Goal: Check status

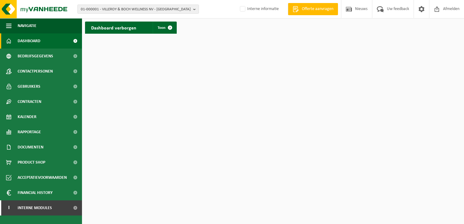
drag, startPoint x: 195, startPoint y: 10, endPoint x: 184, endPoint y: 13, distance: 11.6
click at [195, 10] on b "button" at bounding box center [195, 9] width 5 height 8
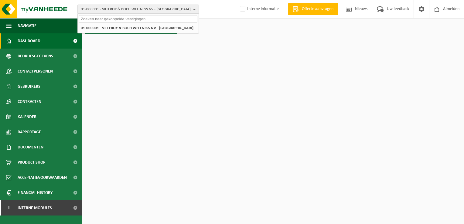
click at [163, 18] on input "text" at bounding box center [138, 19] width 118 height 8
paste input "10-875384"
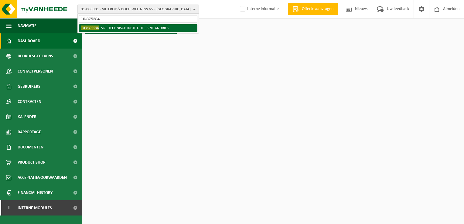
type input "10-875384"
click at [148, 28] on li "10-875384 - VRIJ TECHNISCH INSTITUUT - SINT-ANDRIES" at bounding box center [138, 28] width 118 height 8
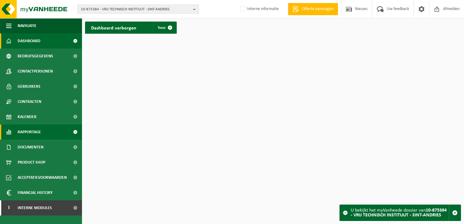
click at [33, 133] on span "Rapportage" at bounding box center [29, 131] width 23 height 15
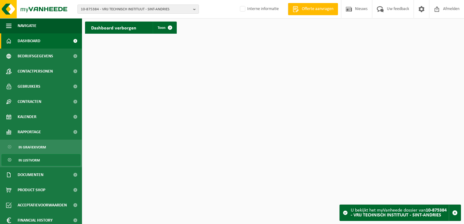
click at [36, 162] on span "In lijstvorm" at bounding box center [29, 160] width 21 height 12
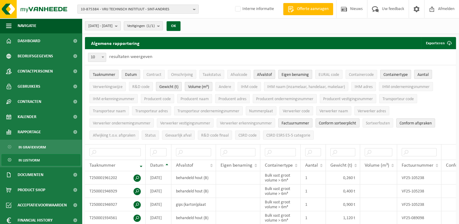
click at [120, 27] on b "submit" at bounding box center [117, 26] width 5 height 8
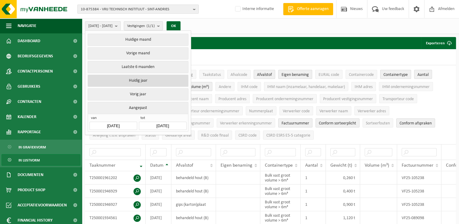
click at [125, 81] on button "Huidig jaar" at bounding box center [138, 81] width 100 height 12
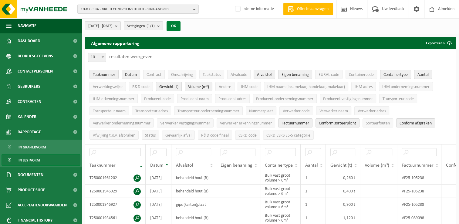
click at [181, 27] on button "OK" at bounding box center [174, 26] width 14 height 10
click at [191, 153] on input "text" at bounding box center [193, 152] width 35 height 8
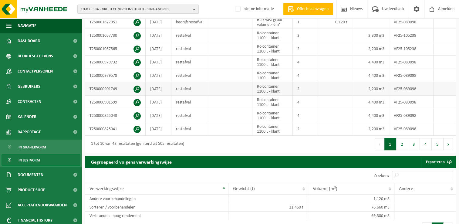
scroll to position [182, 0]
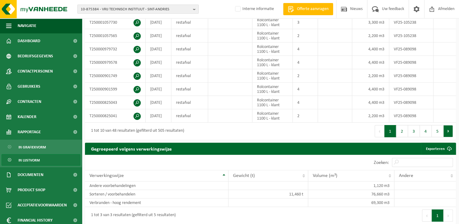
type input "rest"
click at [446, 136] on button "Volgende" at bounding box center [448, 131] width 9 height 12
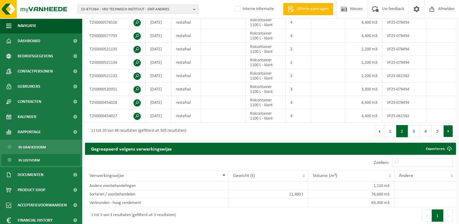
click at [445, 133] on button "Volgende" at bounding box center [448, 131] width 9 height 12
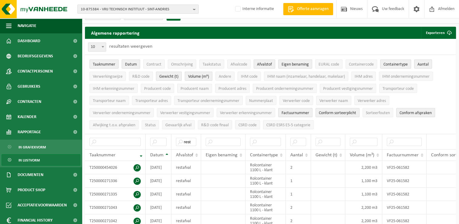
scroll to position [0, 0]
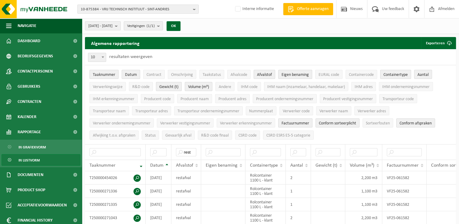
click at [104, 56] on span at bounding box center [103, 57] width 6 height 8
select select "100"
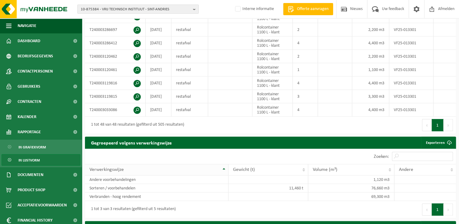
scroll to position [637, 0]
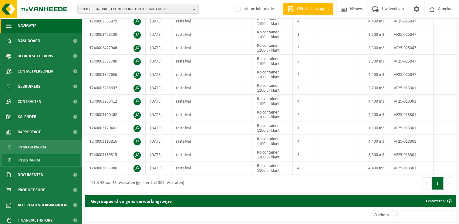
click at [8, 25] on span "button" at bounding box center [8, 25] width 5 height 15
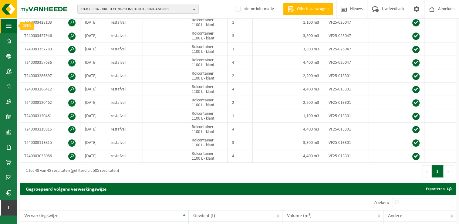
drag, startPoint x: 7, startPoint y: 27, endPoint x: 11, endPoint y: 27, distance: 3.6
click at [7, 27] on span "button" at bounding box center [8, 25] width 5 height 15
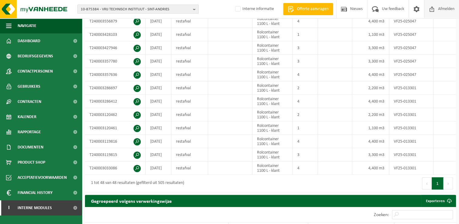
click at [448, 11] on span "Afmelden" at bounding box center [446, 9] width 19 height 18
